Goal: Task Accomplishment & Management: Manage account settings

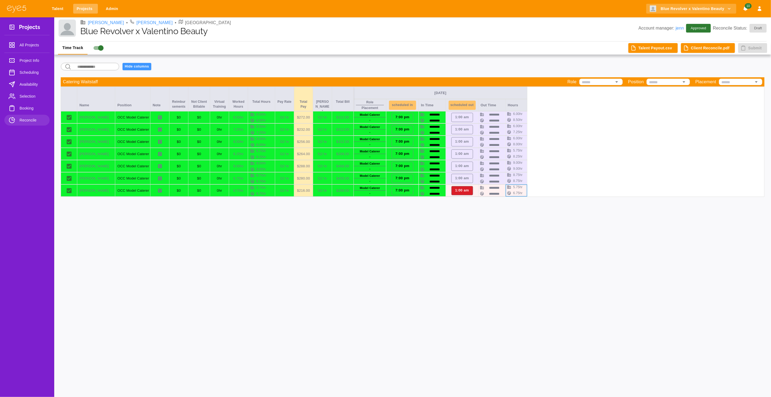
click at [81, 5] on link "Projects" at bounding box center [85, 9] width 25 height 10
select select "*"
select select "**"
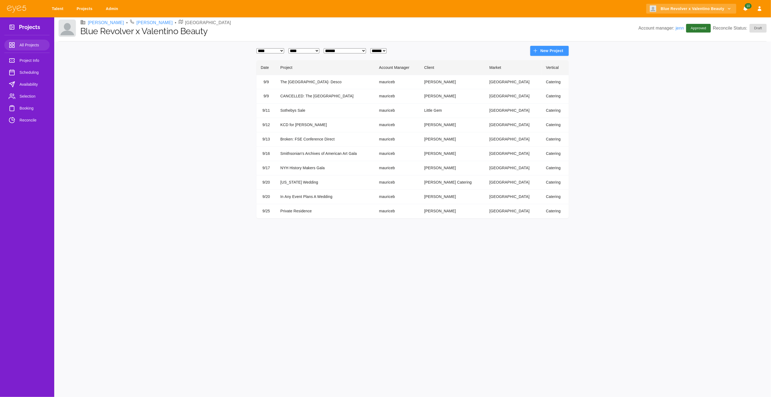
click at [302, 198] on td "In Any Event Plans A Wedding" at bounding box center [325, 197] width 99 height 14
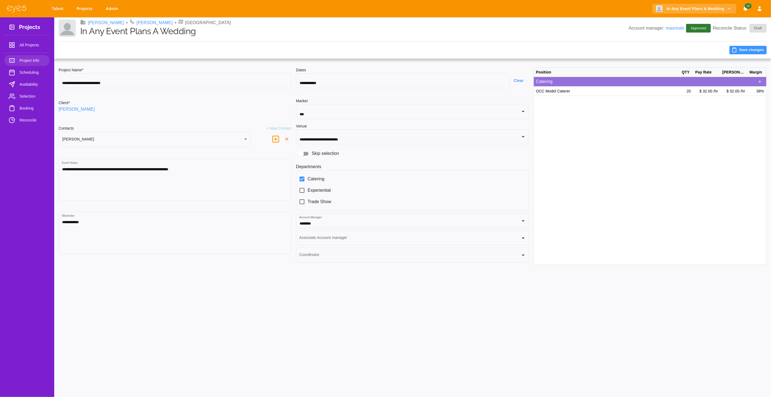
type input "**********"
click at [32, 108] on span "Booking" at bounding box center [33, 108] width 26 height 7
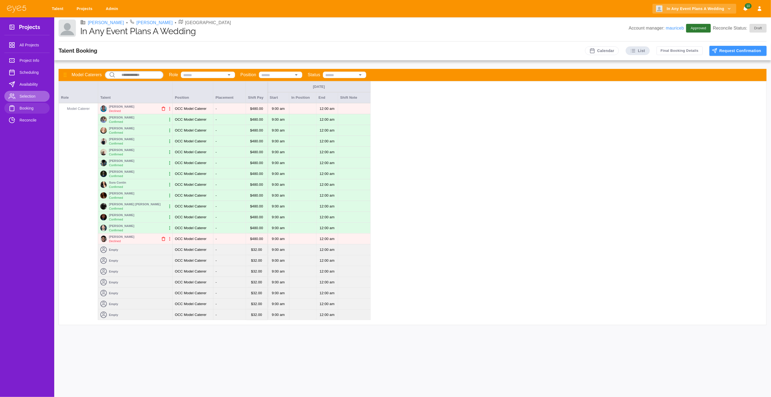
click at [30, 94] on span "Selection" at bounding box center [33, 96] width 26 height 7
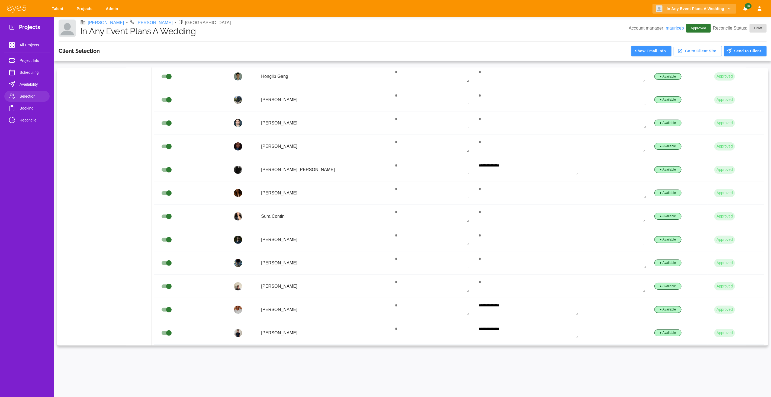
scroll to position [210, 0]
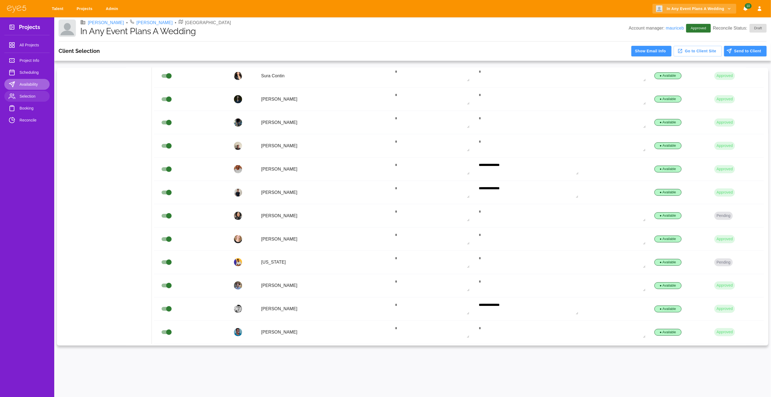
click at [22, 83] on span "Availability" at bounding box center [33, 84] width 26 height 7
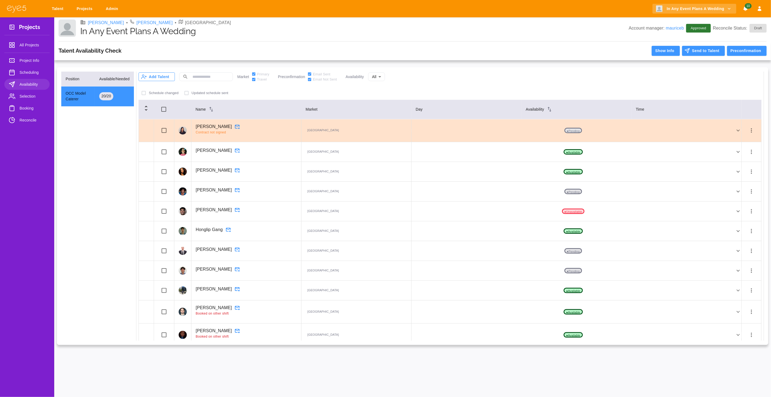
click at [145, 76] on icon "button" at bounding box center [143, 76] width 5 height 5
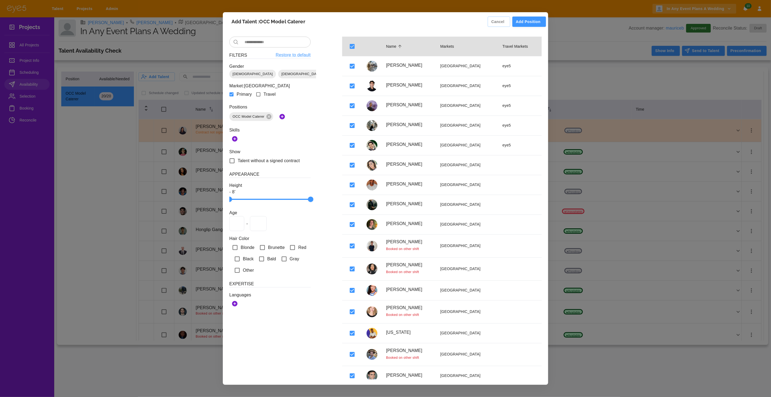
click at [528, 21] on button "Add Position" at bounding box center [529, 22] width 34 height 11
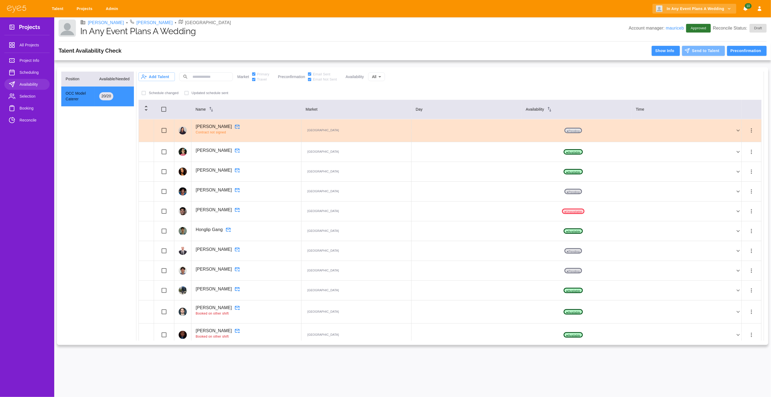
click at [700, 50] on button "Send to Talent" at bounding box center [703, 51] width 43 height 10
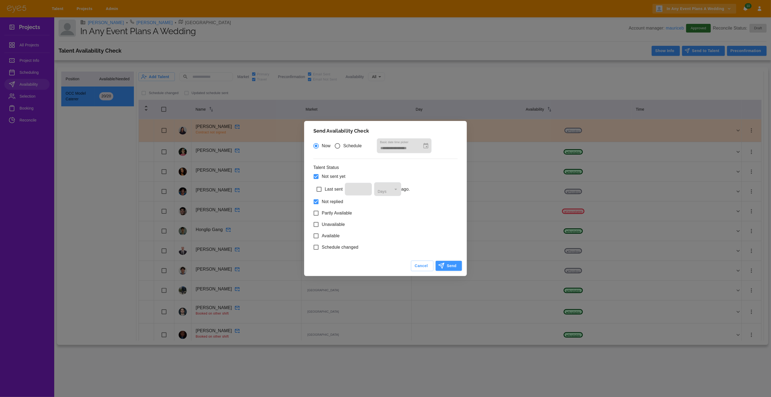
click at [454, 270] on button "Send" at bounding box center [449, 266] width 26 height 10
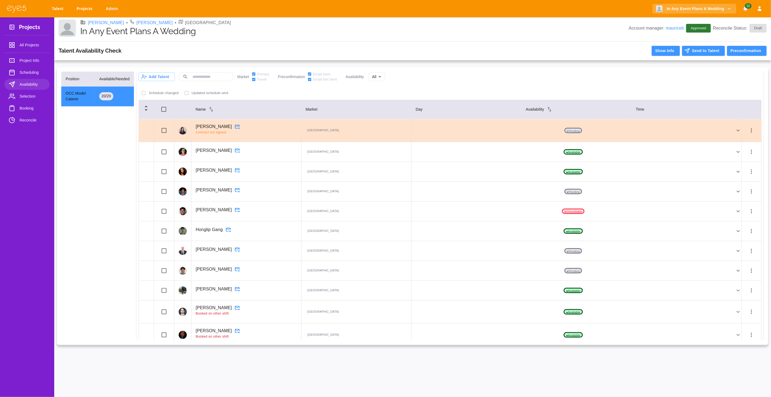
click at [24, 99] on span "Selection" at bounding box center [33, 96] width 26 height 7
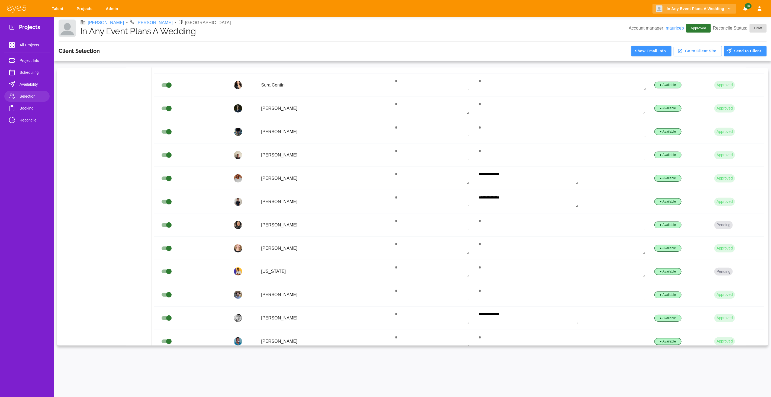
scroll to position [210, 0]
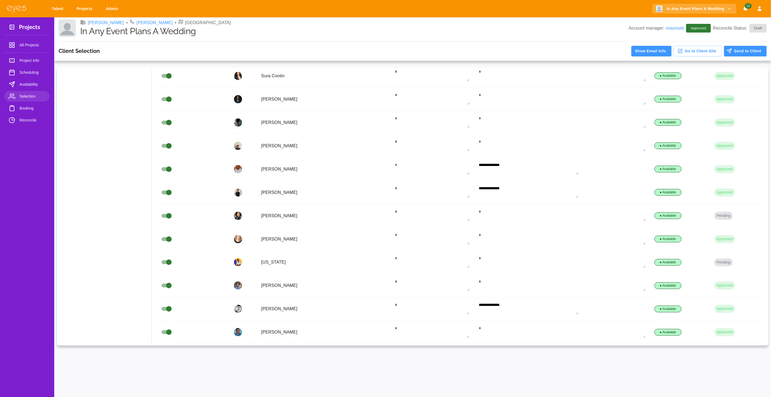
click at [28, 109] on span "Booking" at bounding box center [33, 108] width 26 height 7
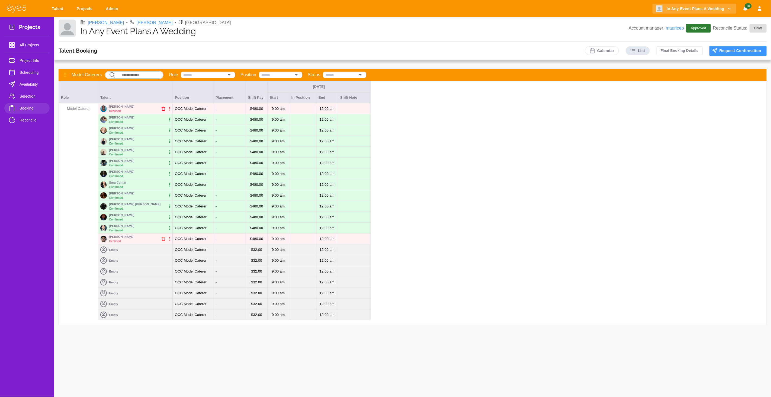
click at [118, 251] on div "Empty" at bounding box center [135, 249] width 74 height 11
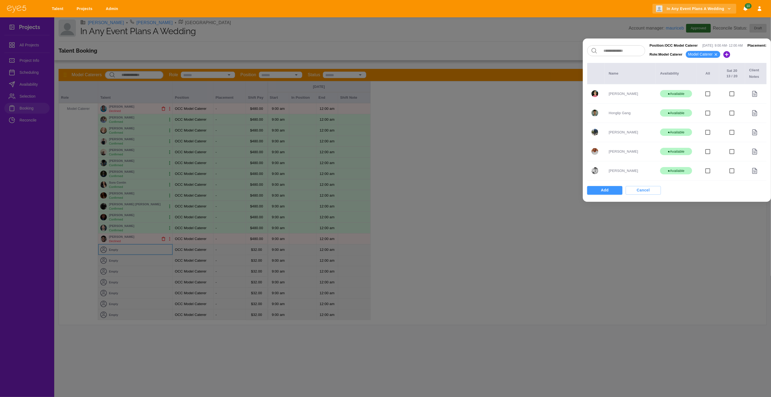
click at [54, 119] on div at bounding box center [385, 198] width 771 height 397
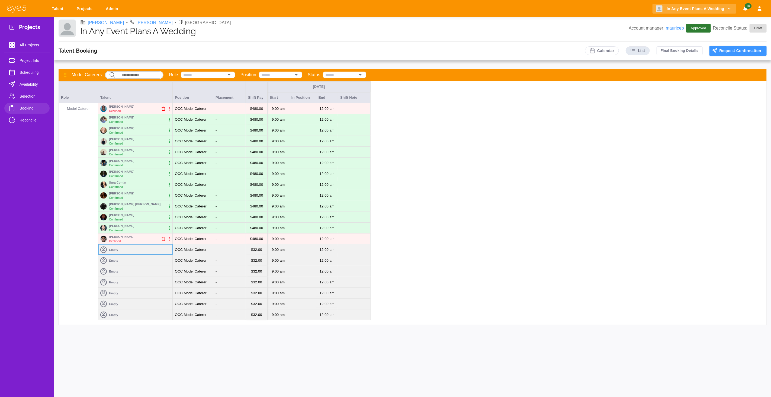
click at [139, 247] on div "Empty" at bounding box center [135, 249] width 74 height 11
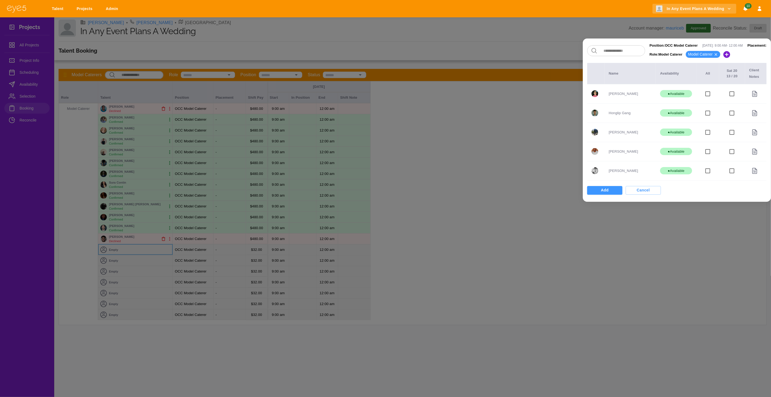
click at [468, 316] on div at bounding box center [385, 198] width 771 height 397
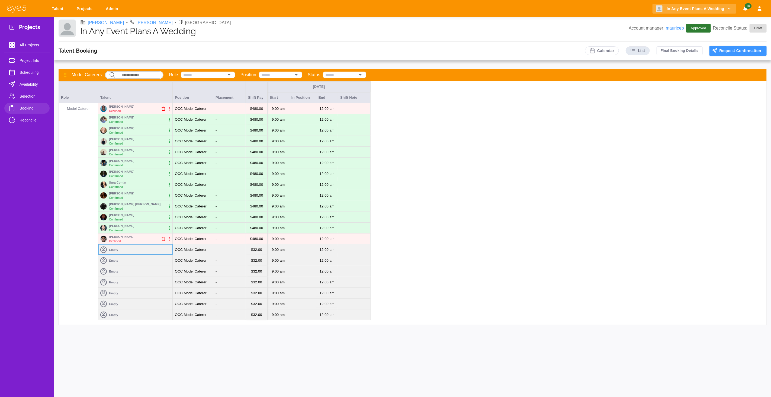
click at [33, 97] on span "Selection" at bounding box center [33, 96] width 26 height 7
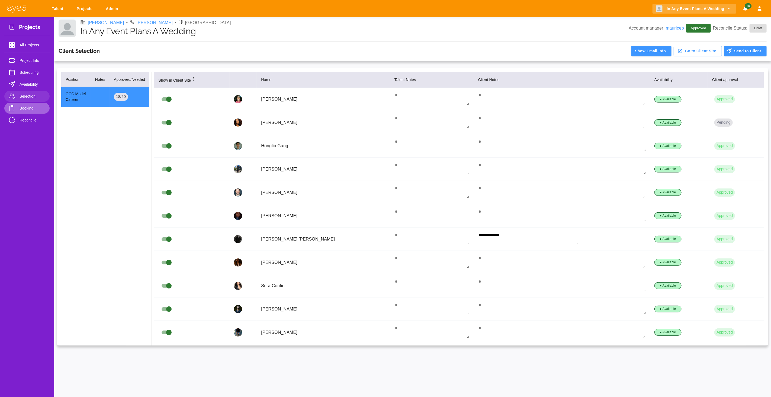
click at [30, 108] on span "Booking" at bounding box center [33, 108] width 26 height 7
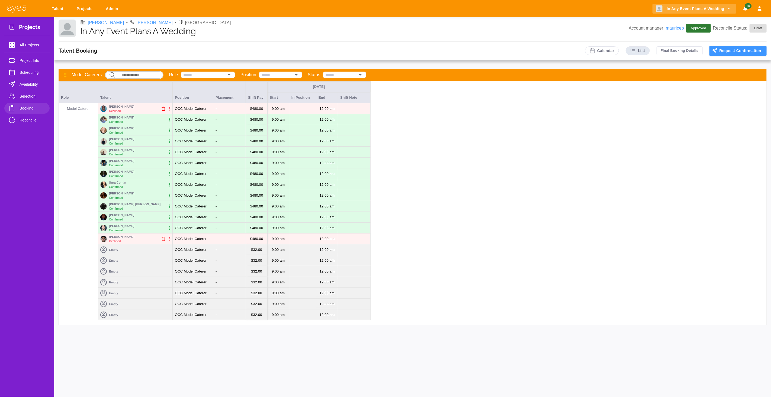
click at [135, 250] on div "Empty" at bounding box center [135, 249] width 74 height 11
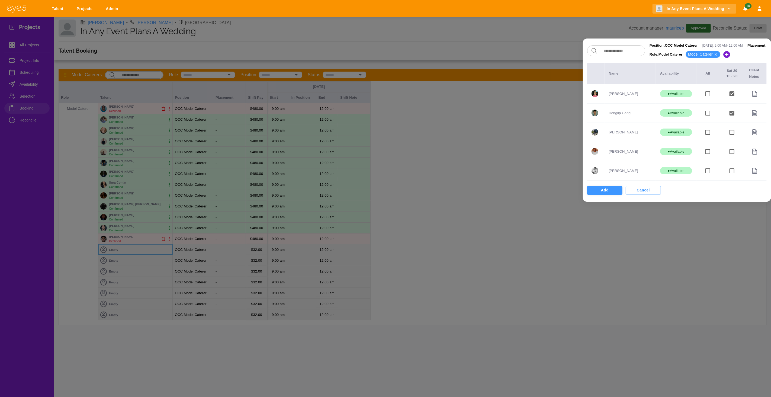
click at [600, 193] on button "Add" at bounding box center [604, 190] width 35 height 9
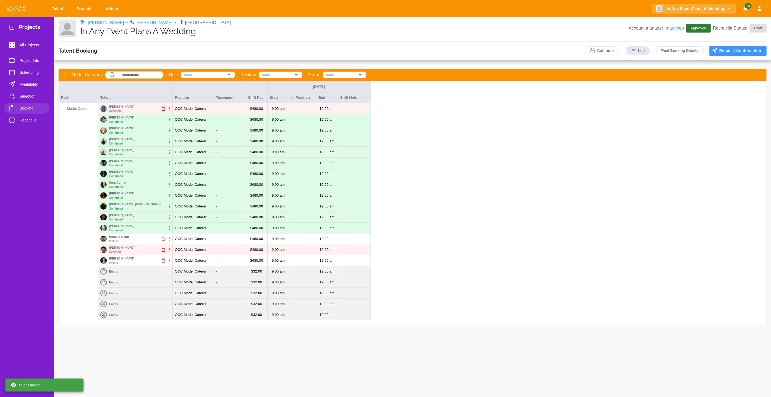
click at [170, 262] on icon "button" at bounding box center [169, 260] width 5 height 5
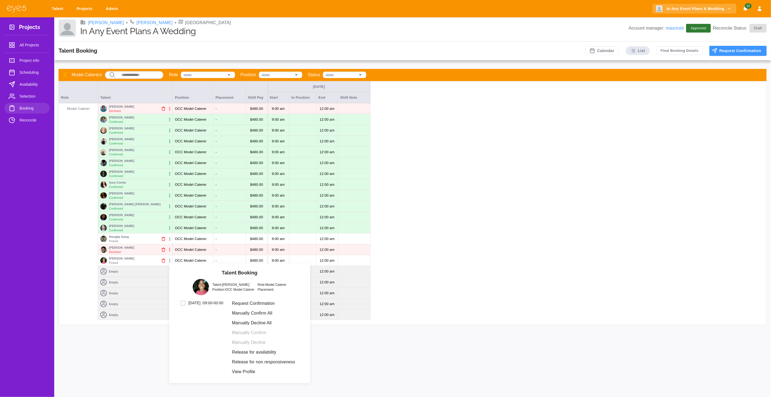
click at [270, 303] on li "Request Confirmation" at bounding box center [264, 303] width 72 height 10
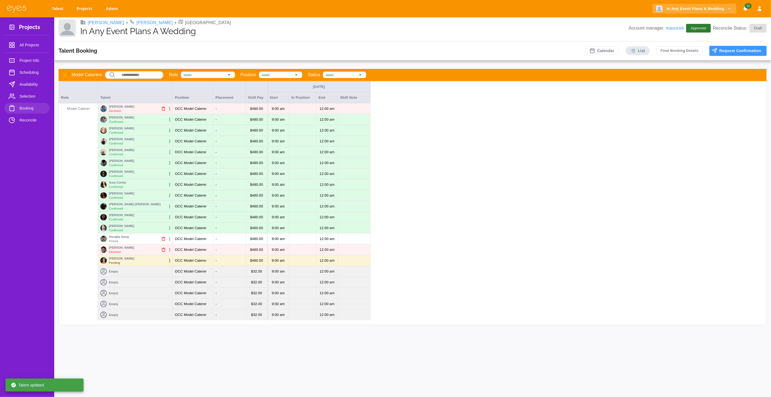
click at [169, 239] on icon "button" at bounding box center [169, 239] width 1 height 4
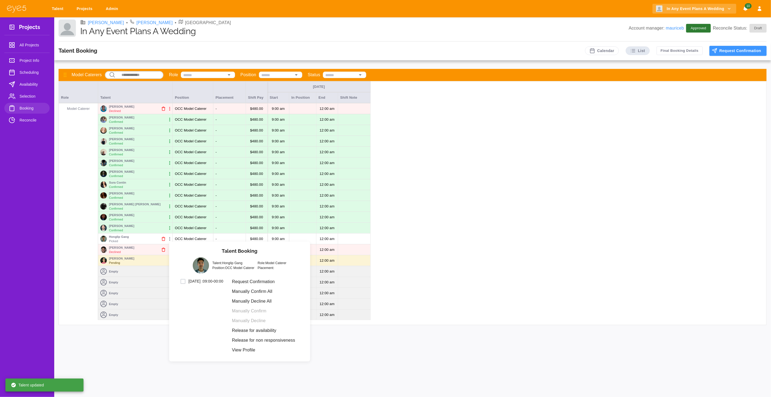
click at [272, 282] on li "Request Confirmation" at bounding box center [264, 282] width 72 height 10
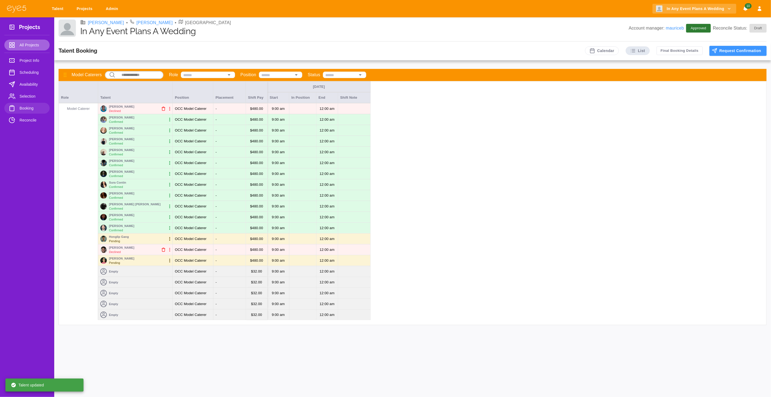
click at [27, 45] on span "All Projects" at bounding box center [33, 45] width 26 height 7
select select "*"
select select "**"
